Goal: Task Accomplishment & Management: Complete application form

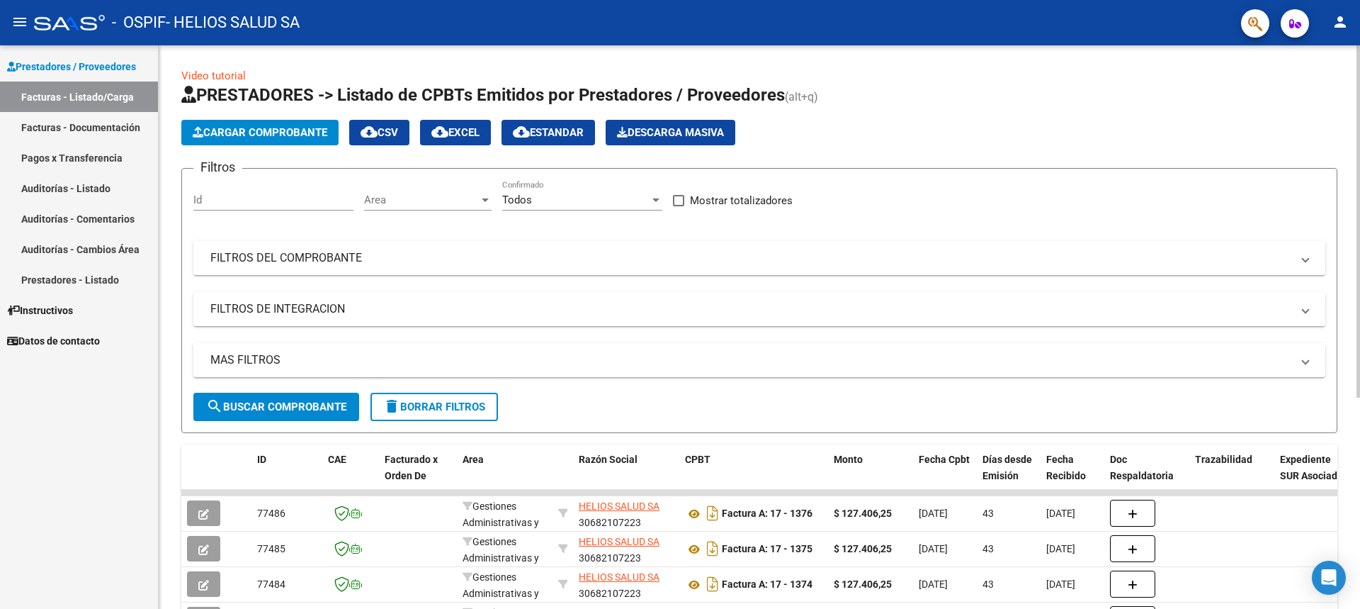
click at [262, 132] on span "Cargar Comprobante" at bounding box center [260, 132] width 135 height 13
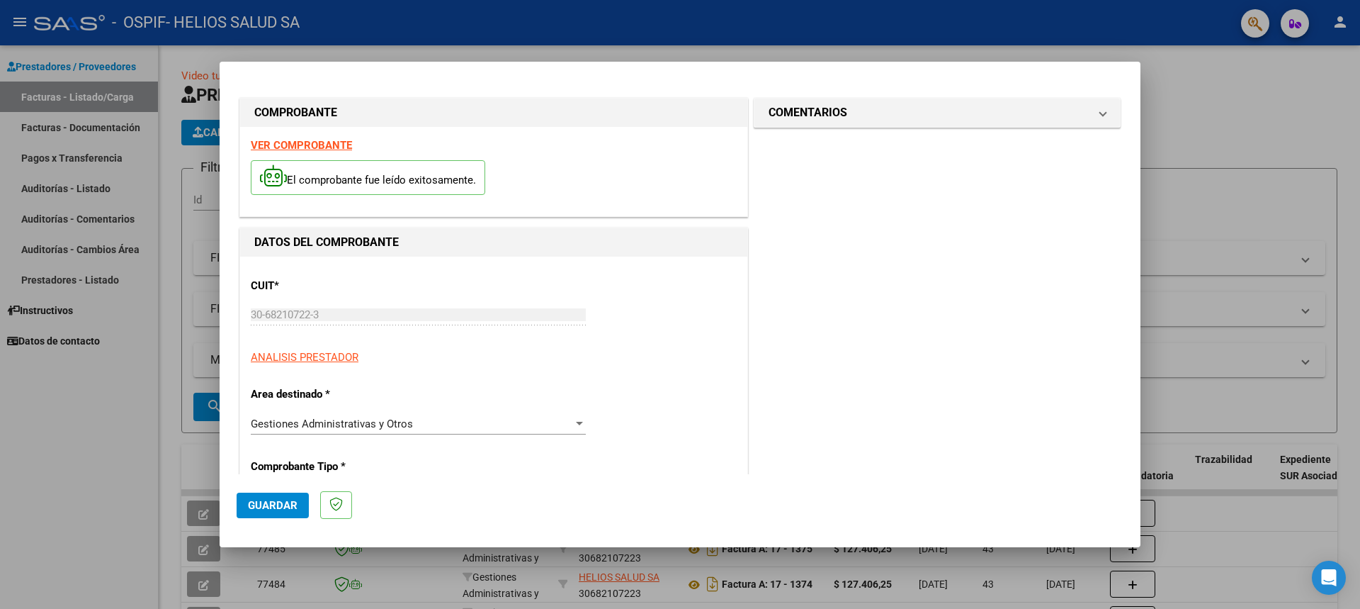
click at [272, 504] on span "Guardar" at bounding box center [273, 505] width 50 height 13
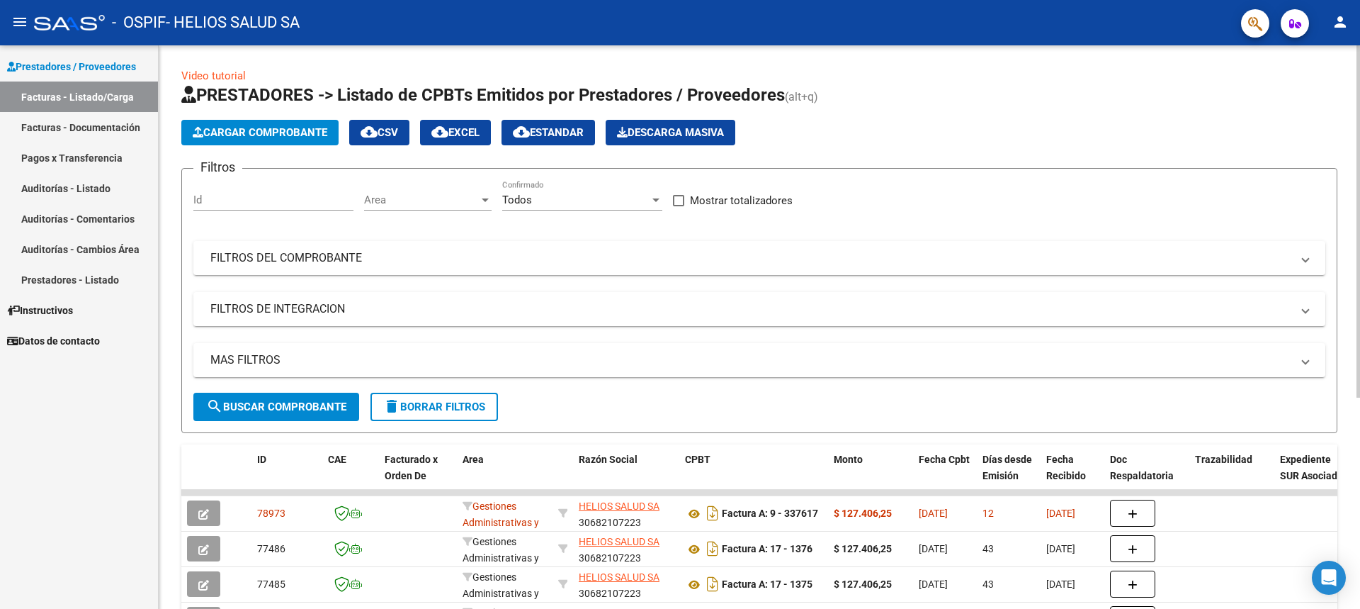
click at [262, 132] on span "Cargar Comprobante" at bounding box center [260, 132] width 135 height 13
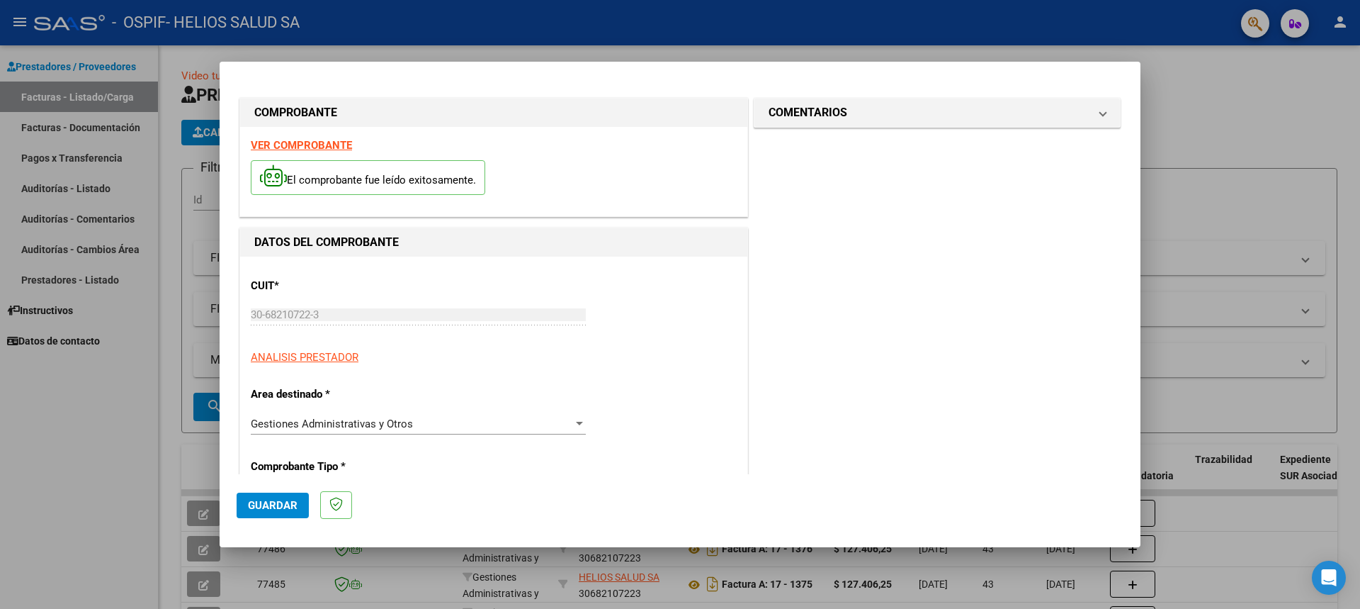
click at [272, 504] on span "Guardar" at bounding box center [273, 505] width 50 height 13
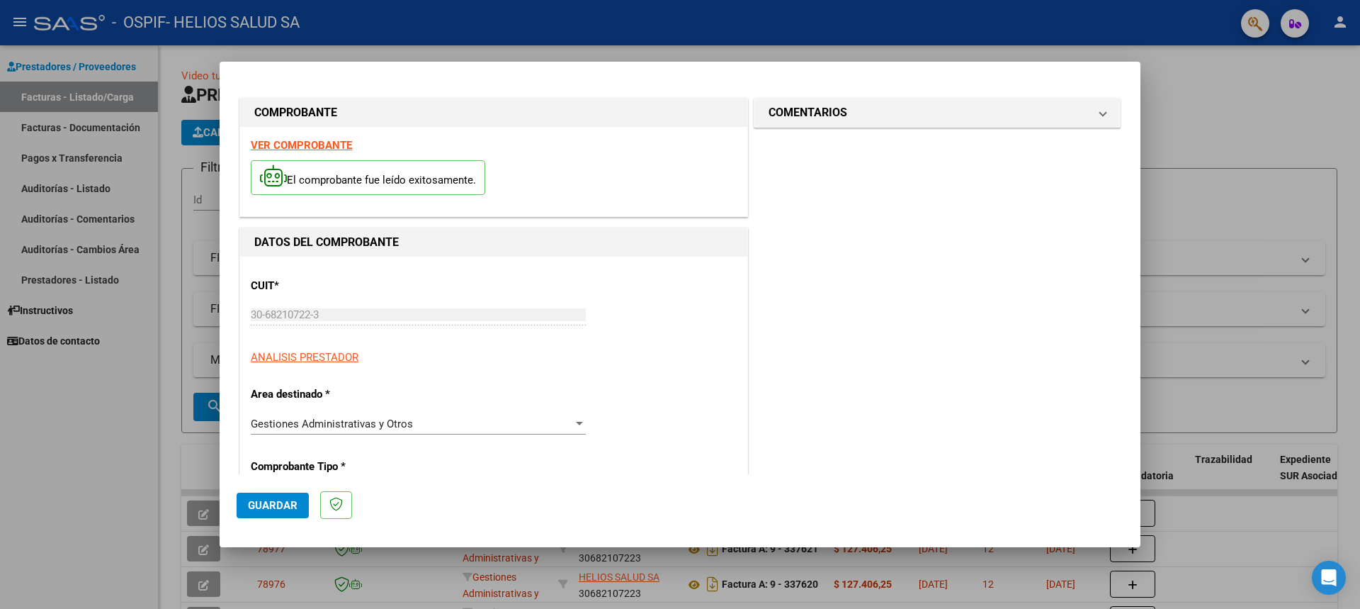
click at [272, 504] on span "Guardar" at bounding box center [273, 505] width 50 height 13
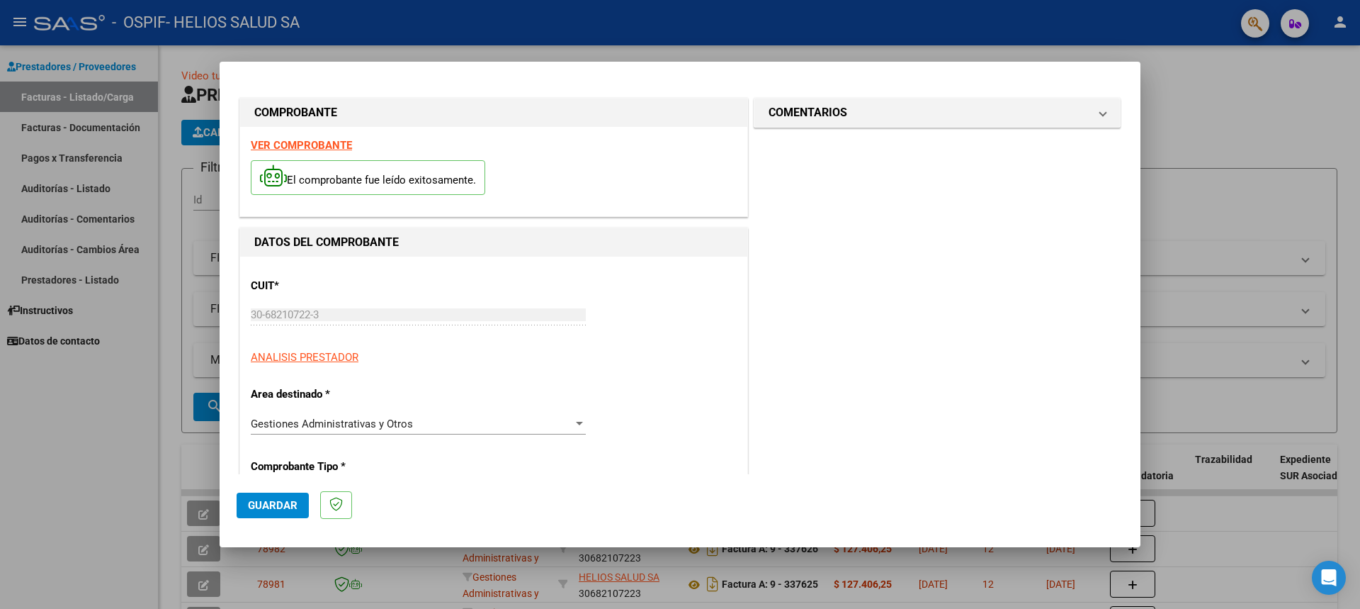
click at [272, 504] on span "Guardar" at bounding box center [273, 505] width 50 height 13
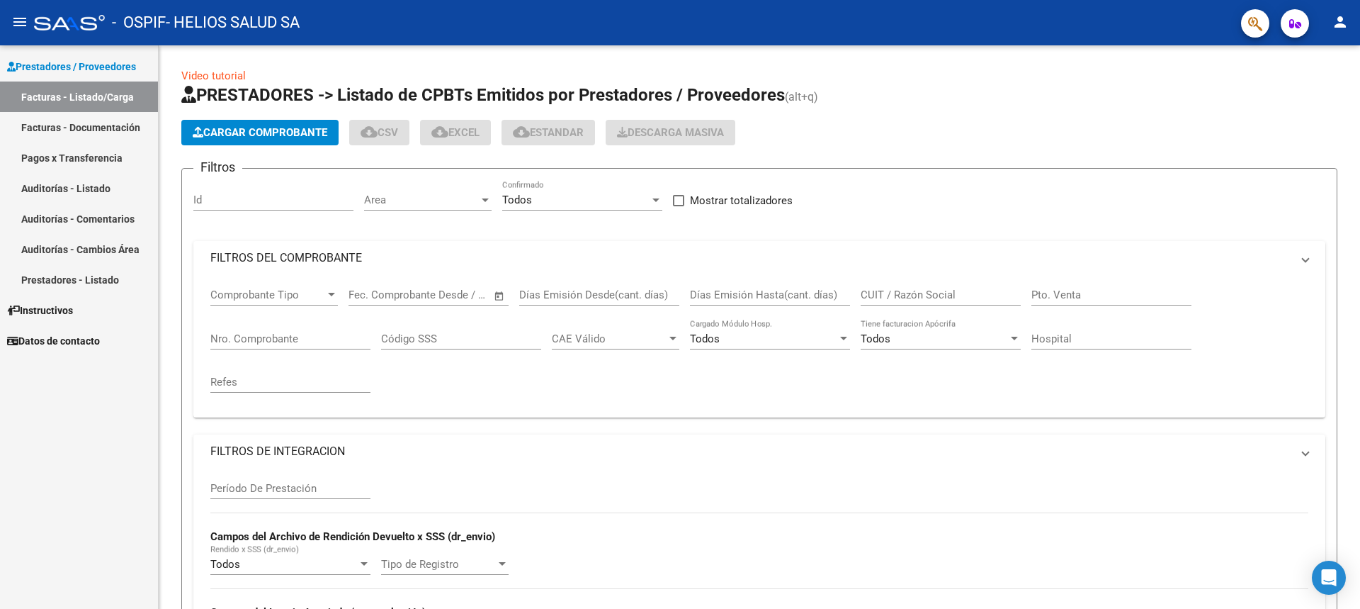
click at [262, 132] on span "Cargar Comprobante" at bounding box center [260, 132] width 135 height 13
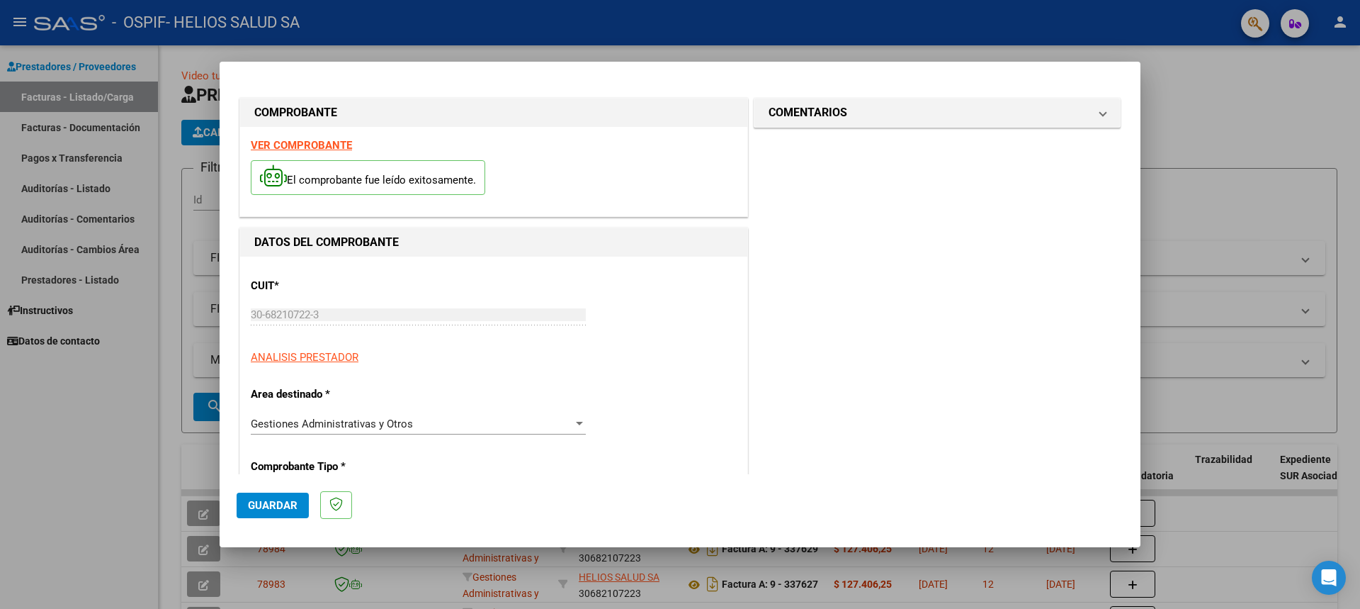
click at [272, 504] on span "Guardar" at bounding box center [273, 505] width 50 height 13
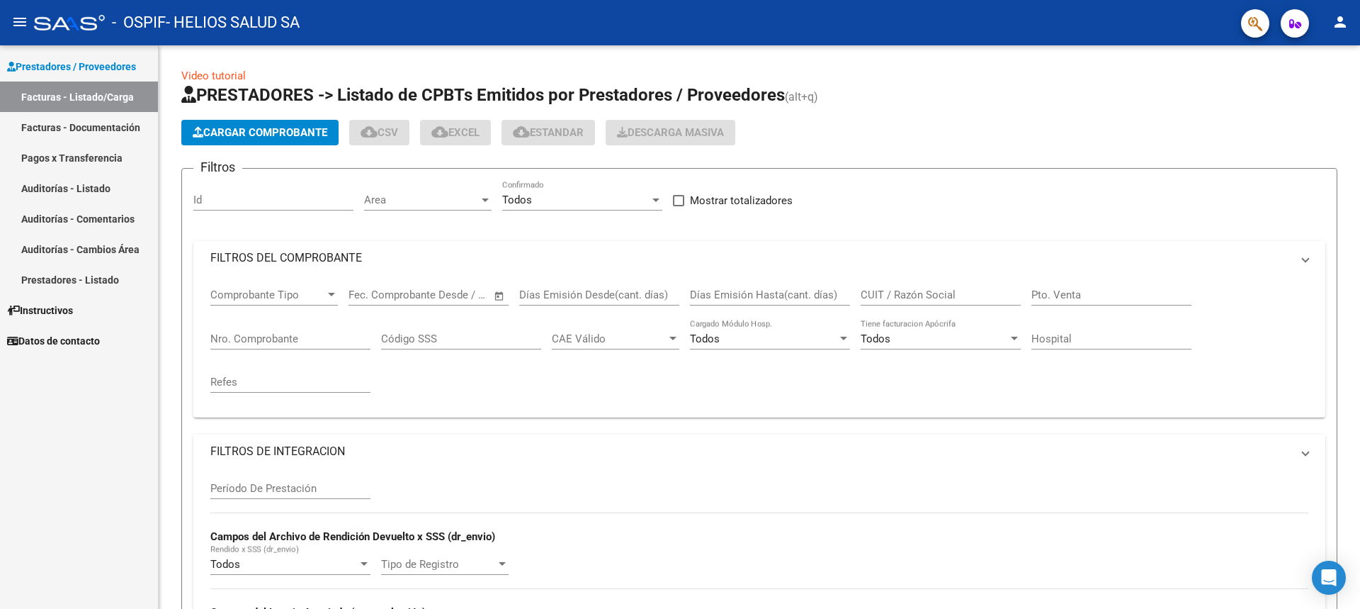
click at [262, 132] on span "Cargar Comprobante" at bounding box center [260, 132] width 135 height 13
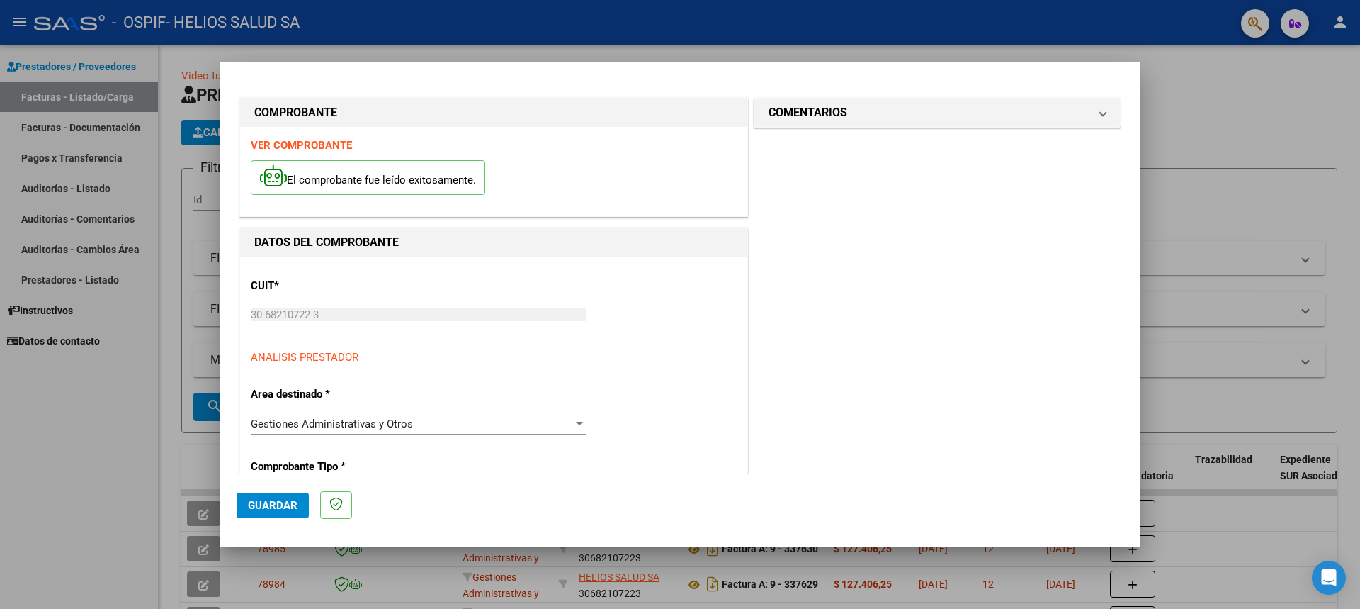
click at [272, 504] on span "Guardar" at bounding box center [273, 505] width 50 height 13
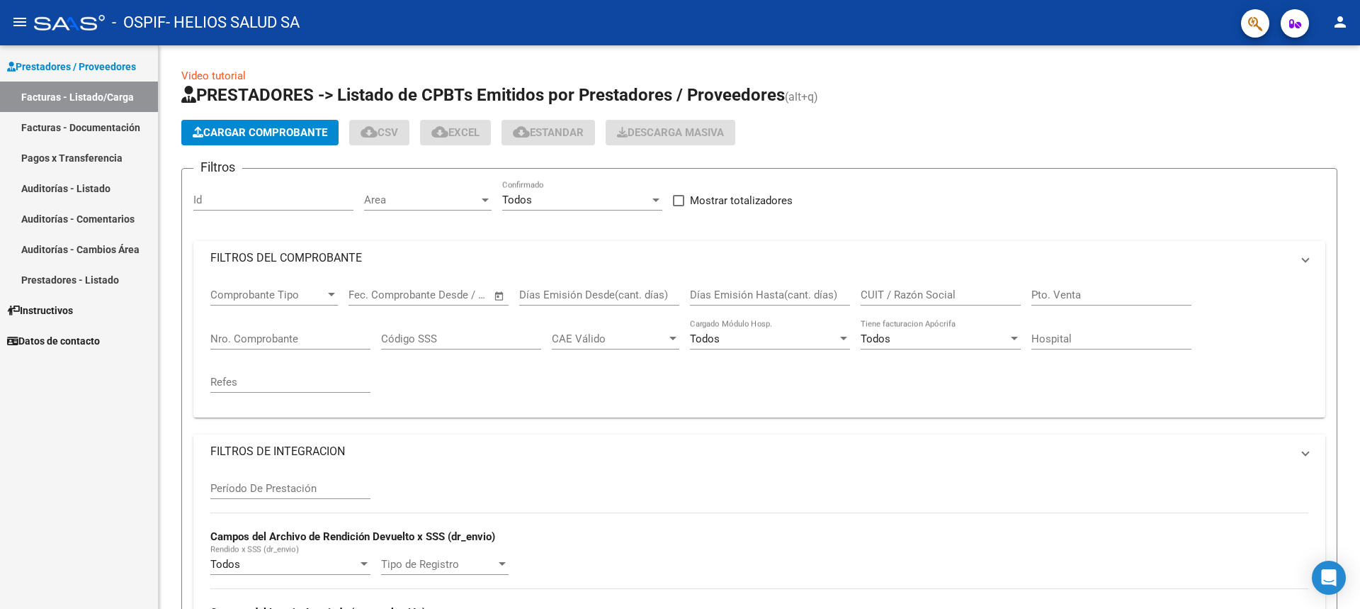
click at [262, 132] on span "Cargar Comprobante" at bounding box center [260, 132] width 135 height 13
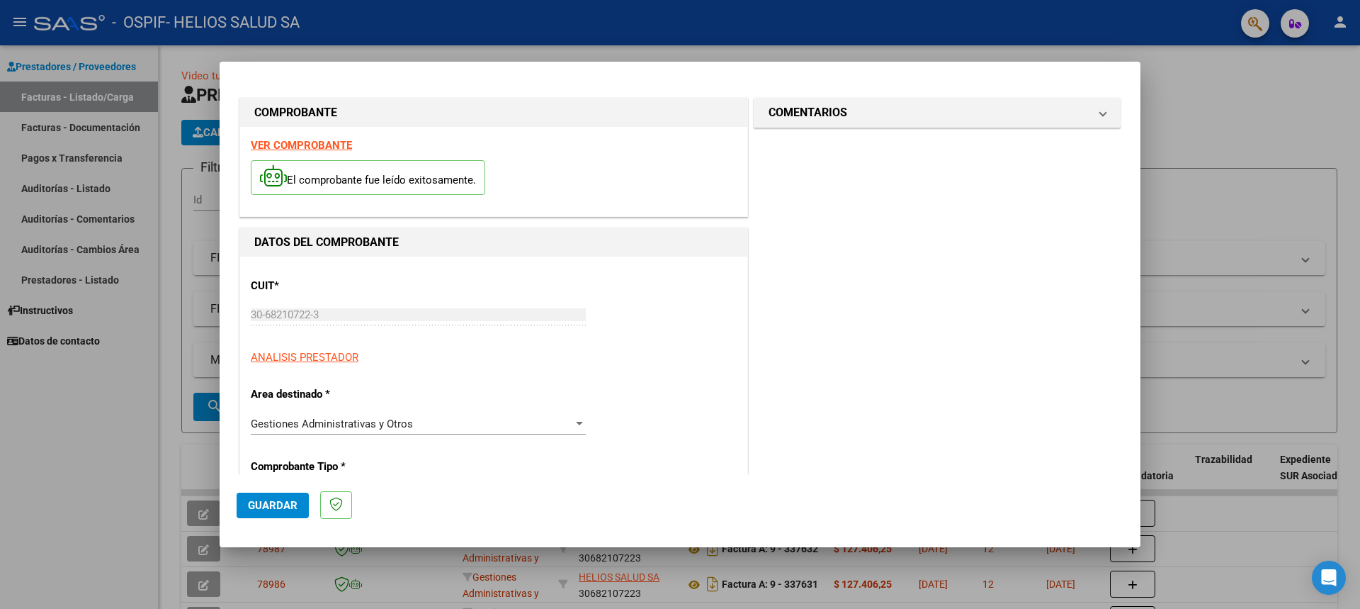
click at [272, 504] on span "Guardar" at bounding box center [273, 505] width 50 height 13
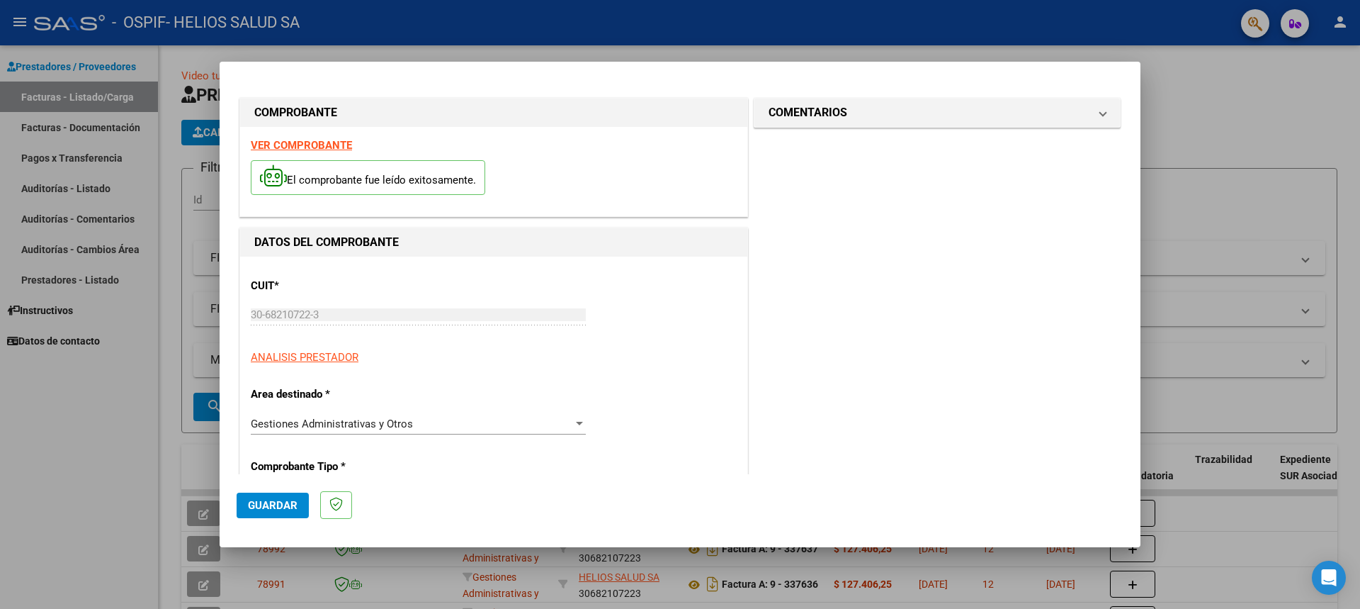
click at [272, 504] on span "Guardar" at bounding box center [273, 505] width 50 height 13
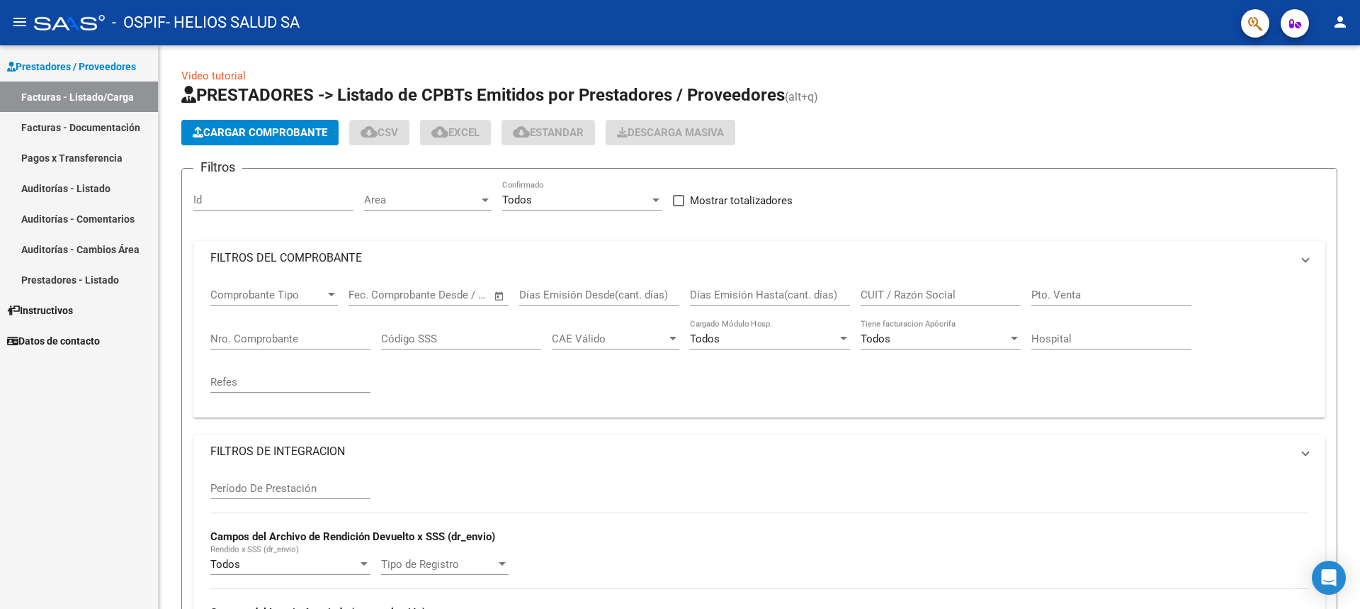
click at [262, 132] on span "Cargar Comprobante" at bounding box center [260, 132] width 135 height 13
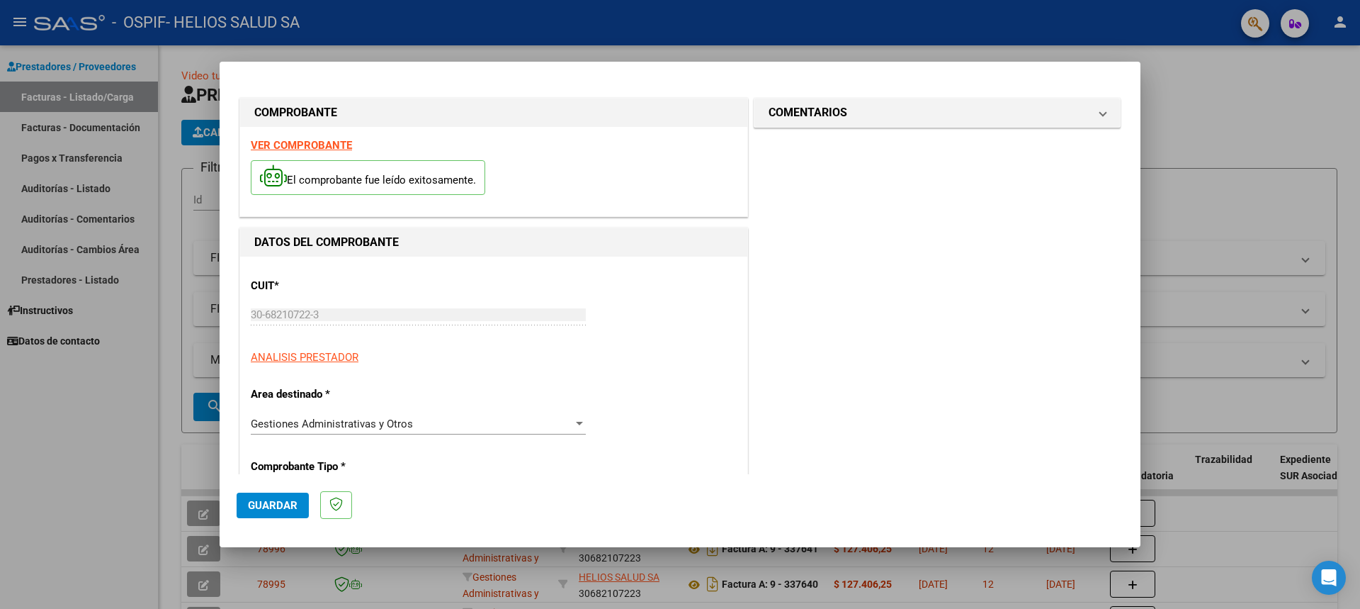
click at [272, 504] on span "Guardar" at bounding box center [273, 505] width 50 height 13
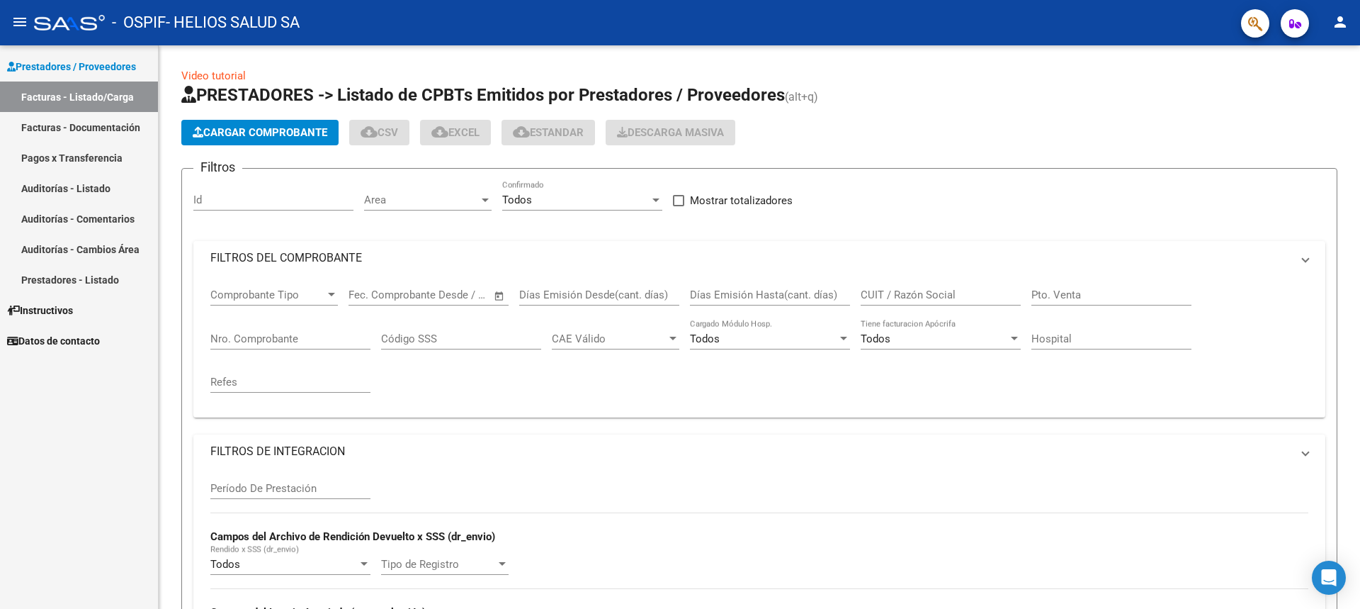
click at [262, 132] on span "Cargar Comprobante" at bounding box center [260, 132] width 135 height 13
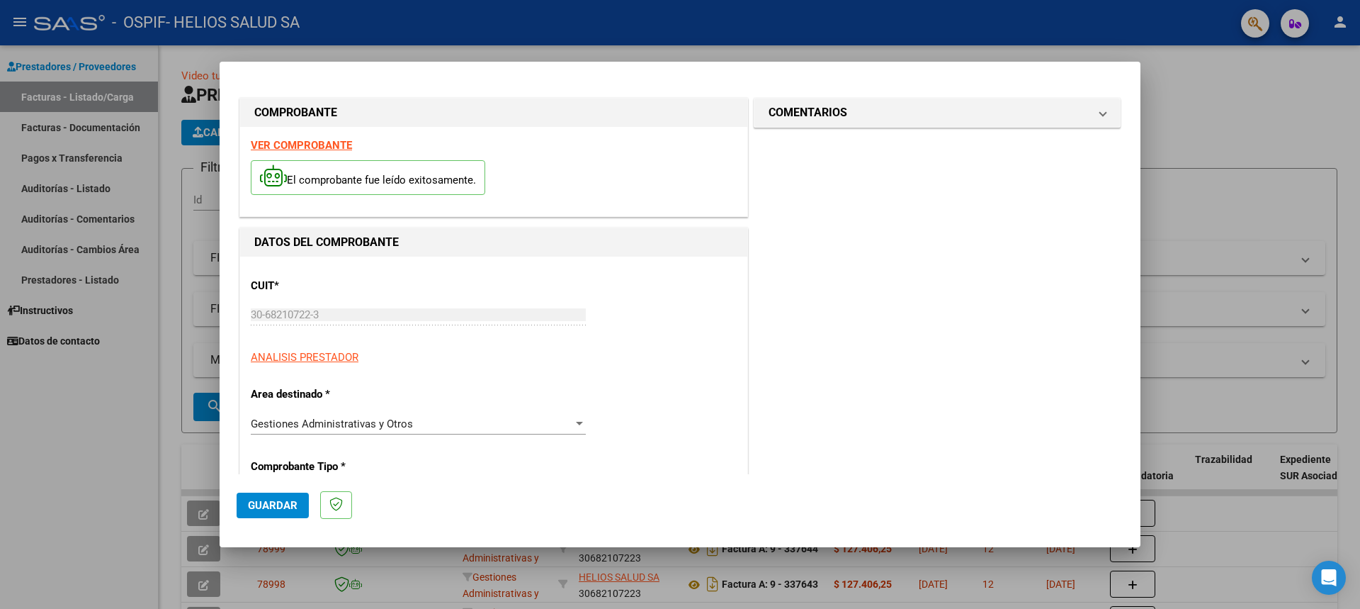
click at [272, 504] on span "Guardar" at bounding box center [273, 505] width 50 height 13
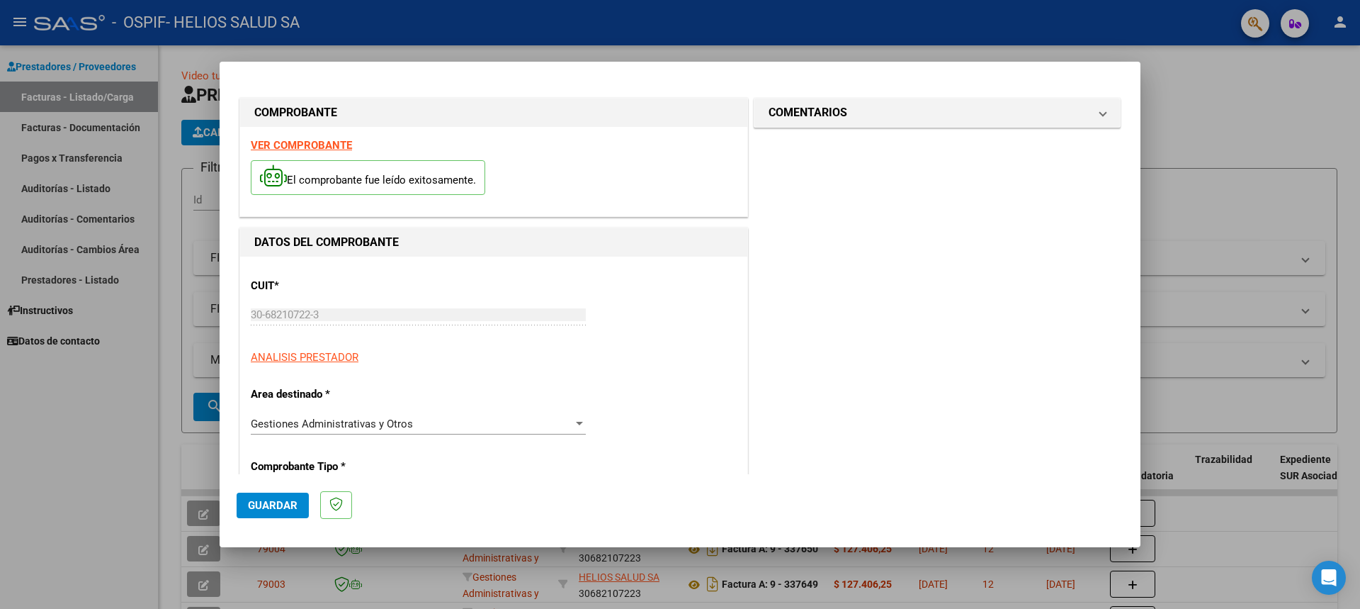
click at [272, 504] on span "Guardar" at bounding box center [273, 505] width 50 height 13
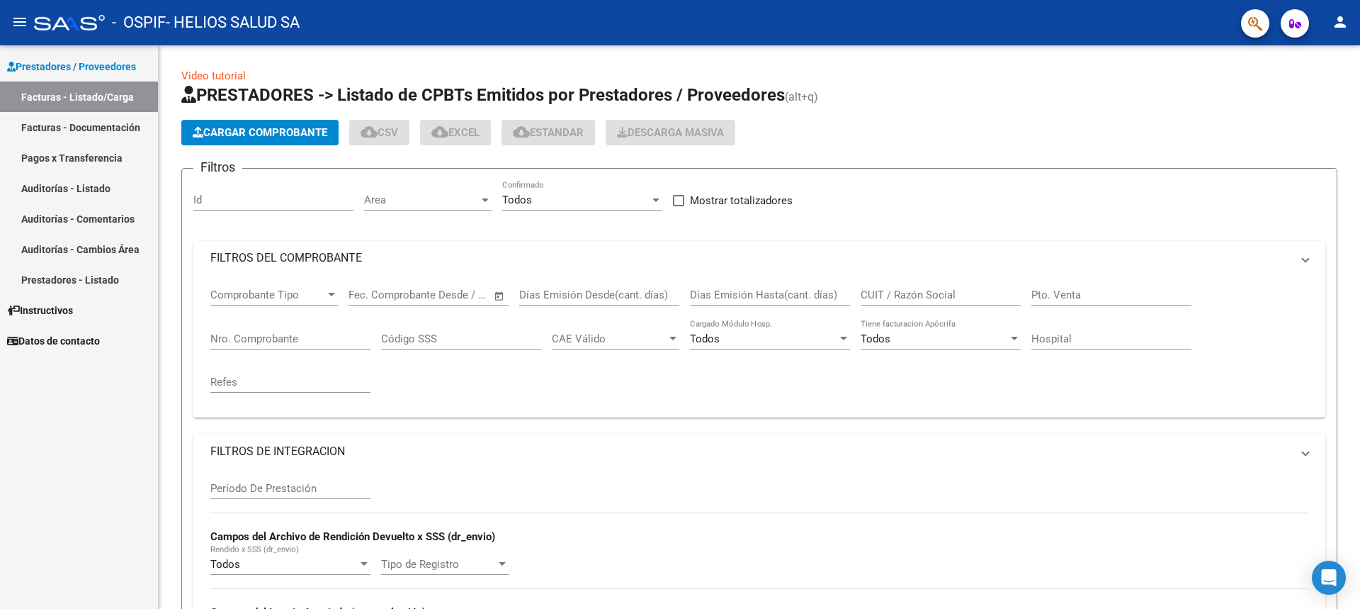
click at [262, 132] on span "Cargar Comprobante" at bounding box center [260, 132] width 135 height 13
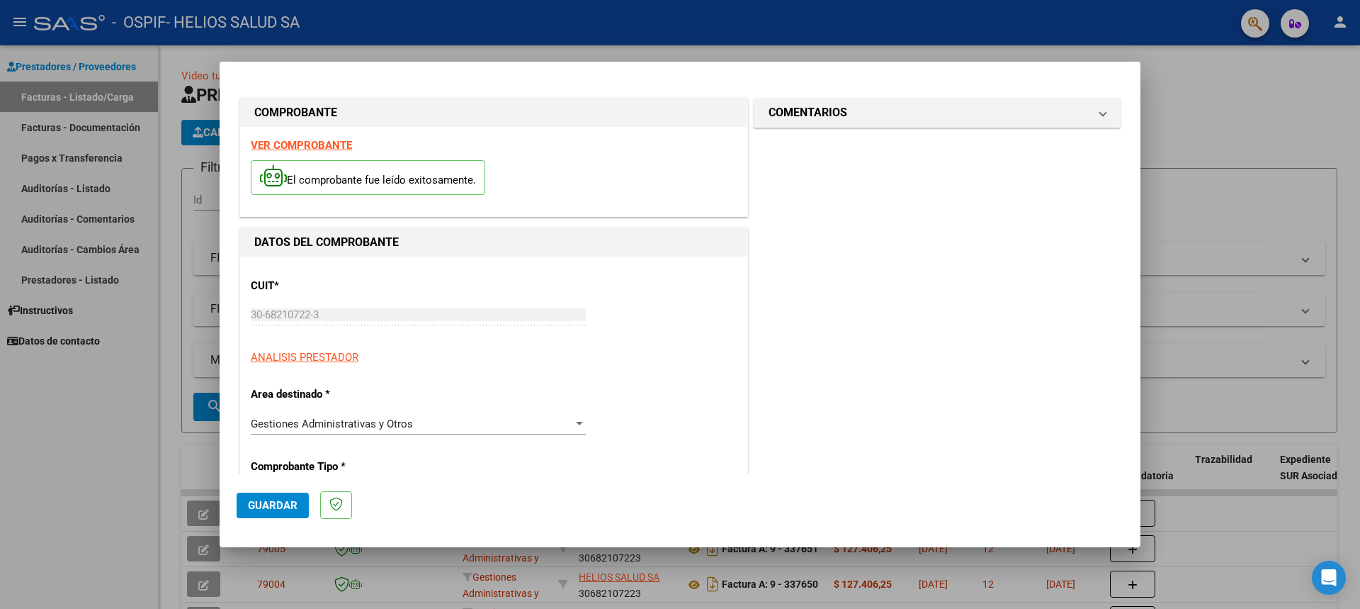
click at [272, 504] on span "Guardar" at bounding box center [273, 505] width 50 height 13
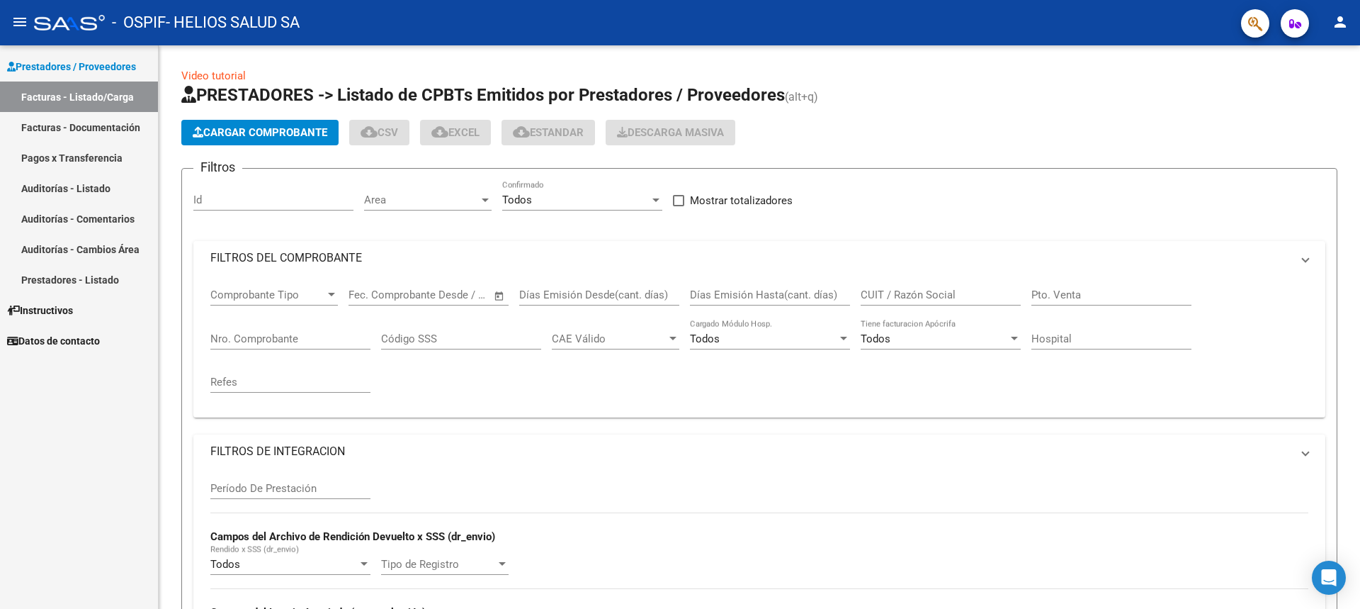
click at [262, 132] on span "Cargar Comprobante" at bounding box center [260, 132] width 135 height 13
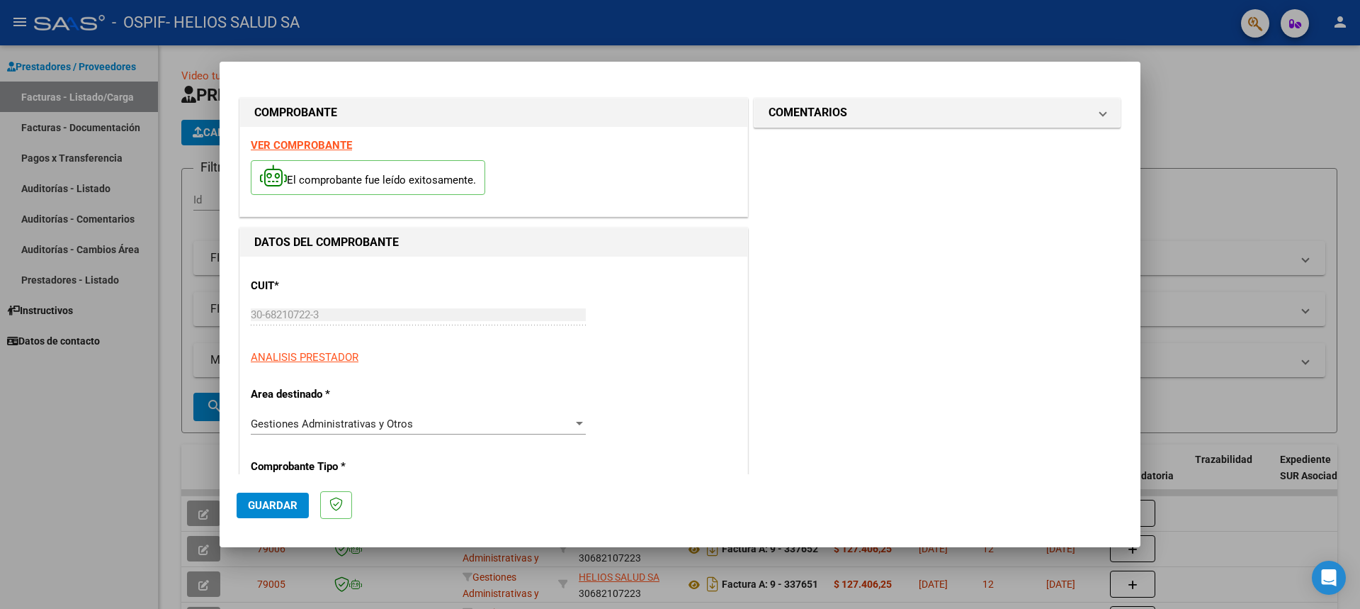
click at [272, 504] on span "Guardar" at bounding box center [273, 505] width 50 height 13
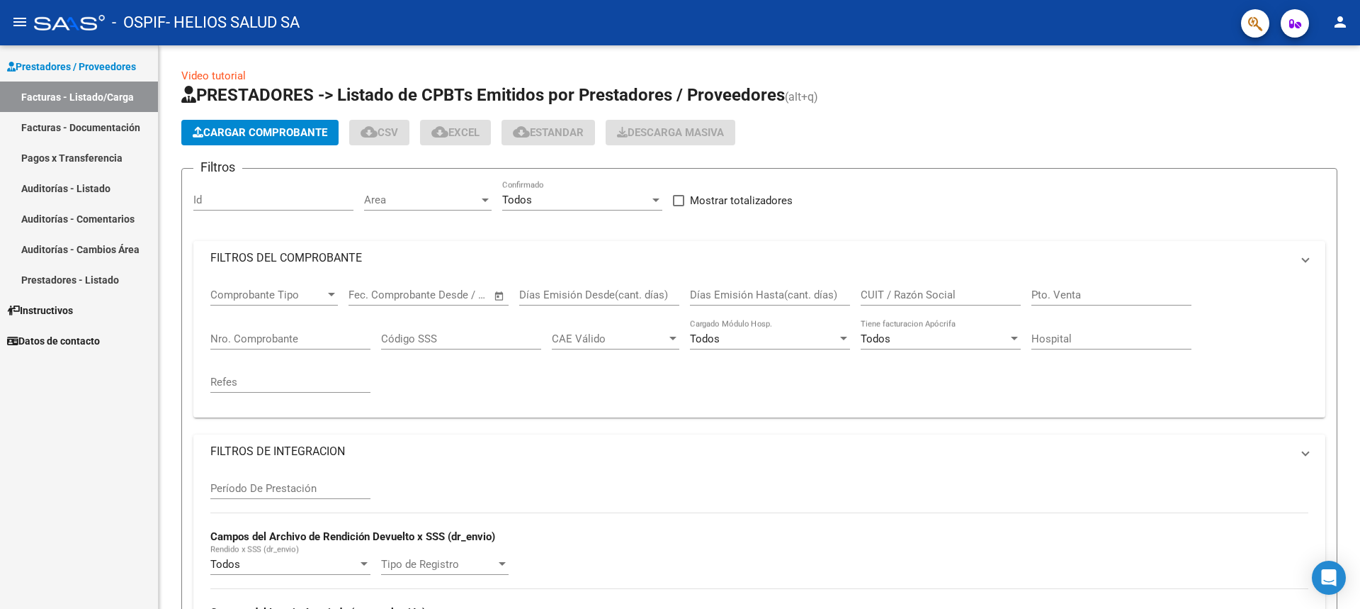
click at [262, 132] on span "Cargar Comprobante" at bounding box center [260, 132] width 135 height 13
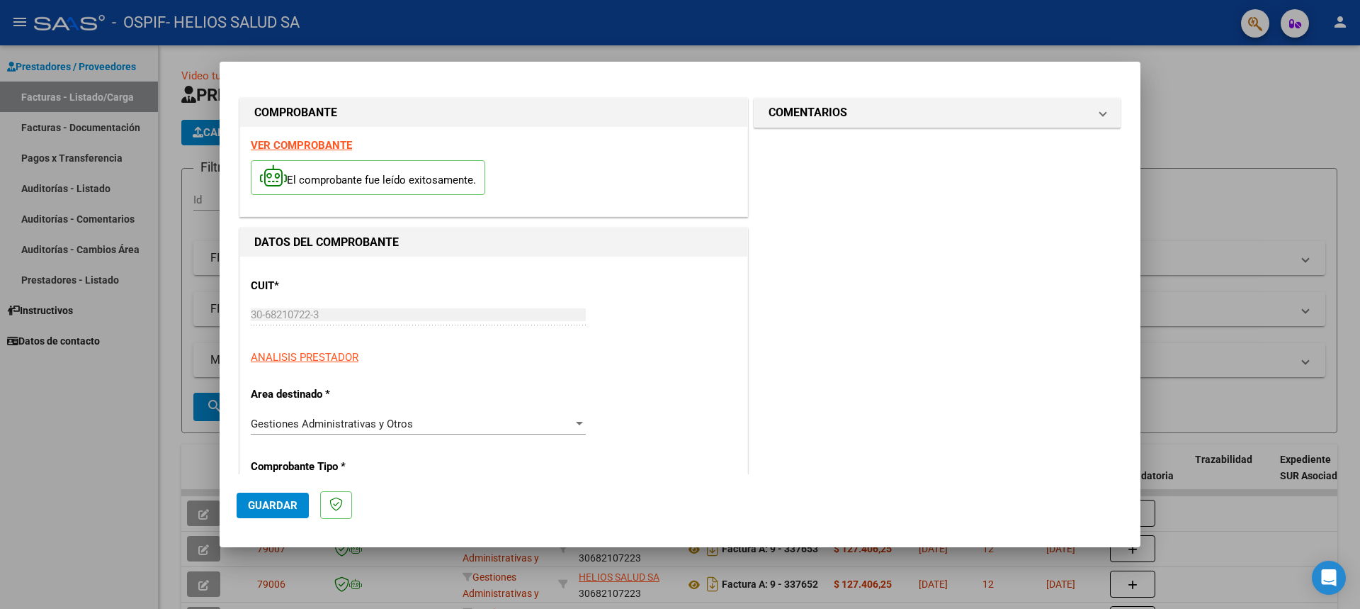
click at [272, 504] on span "Guardar" at bounding box center [273, 505] width 50 height 13
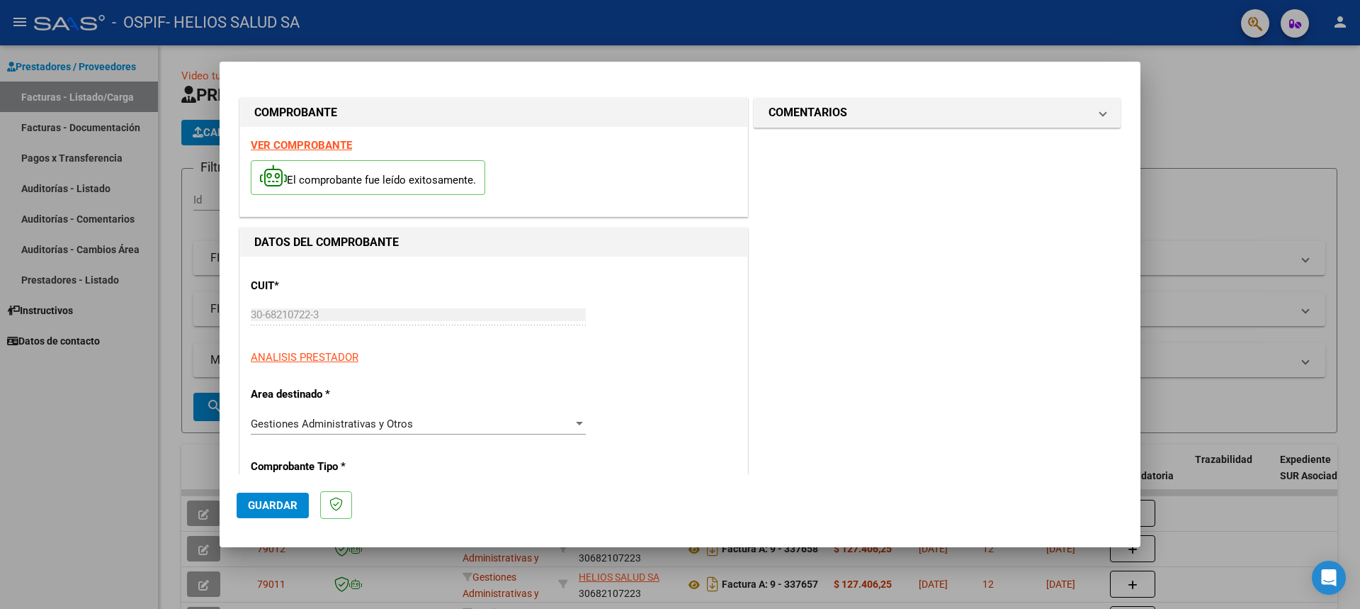
click at [272, 504] on span "Guardar" at bounding box center [273, 505] width 50 height 13
